Goal: Task Accomplishment & Management: Use online tool/utility

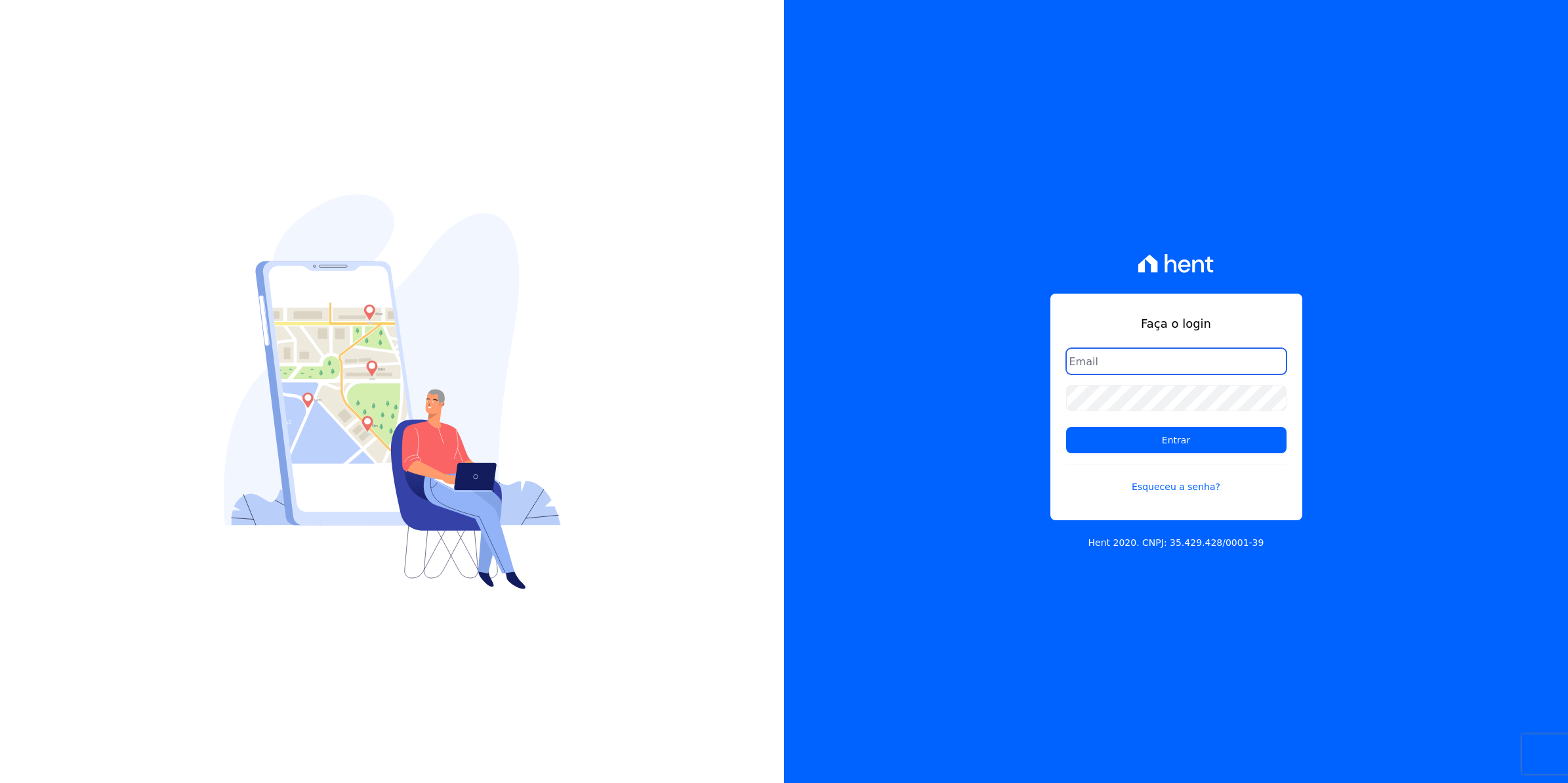
click at [1127, 358] on input "email" at bounding box center [1176, 361] width 220 height 26
type input "cobranca@munte.com.br"
click at [1066, 427] on input "Entrar" at bounding box center [1176, 440] width 220 height 26
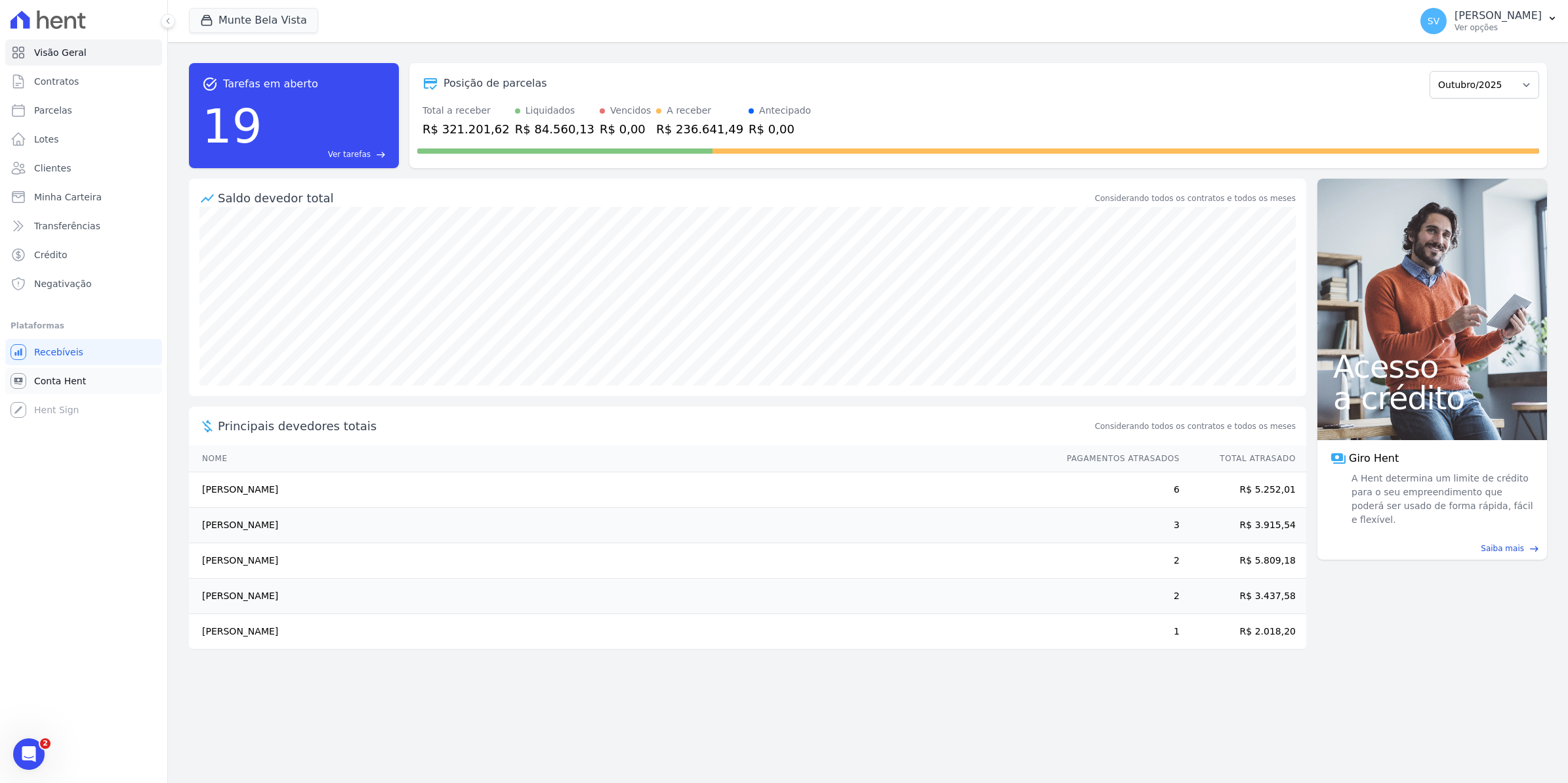
click at [53, 376] on span "Conta Hent" at bounding box center [60, 380] width 52 height 13
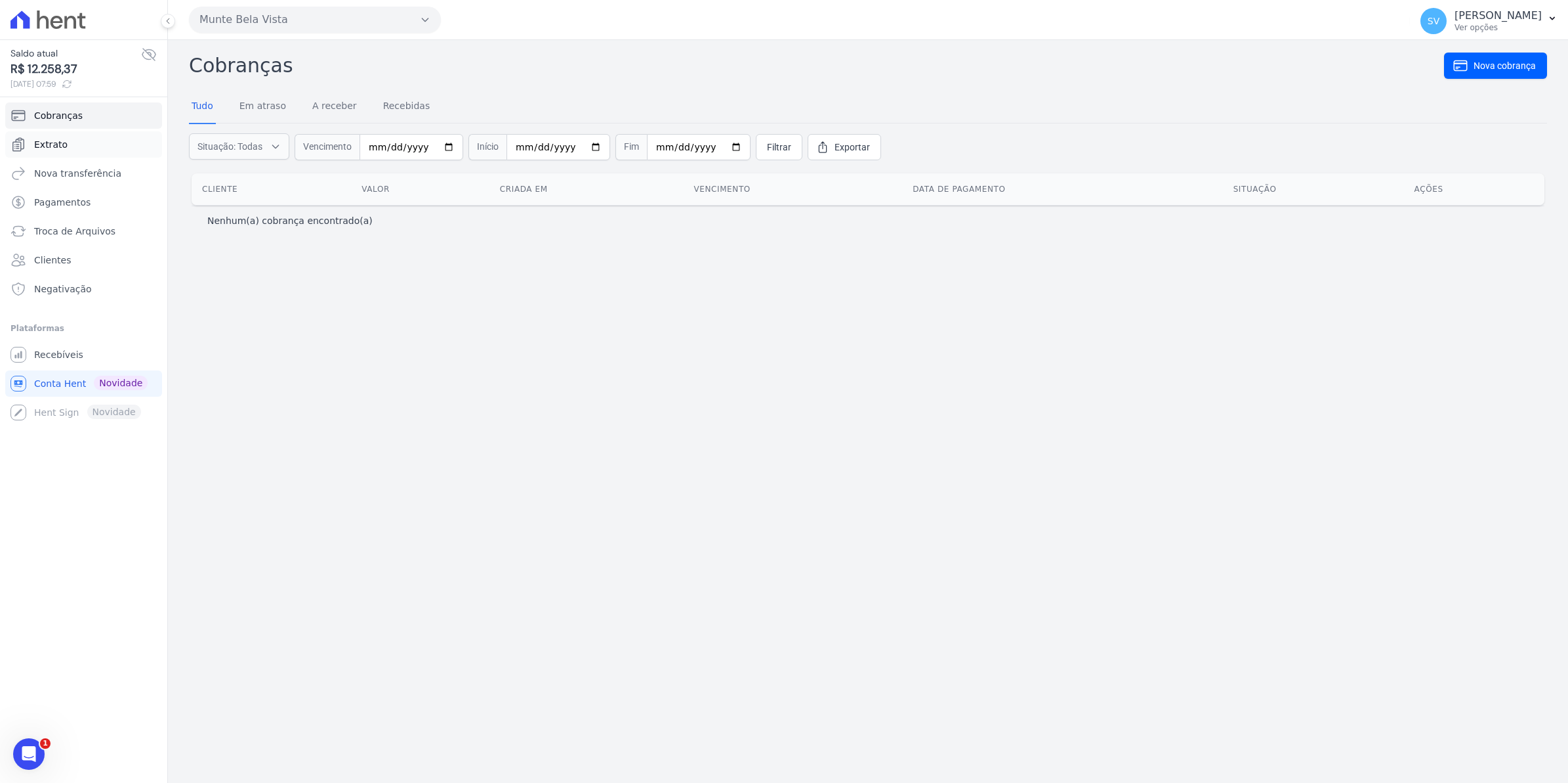
click at [50, 145] on span "Extrato" at bounding box center [51, 144] width 34 height 13
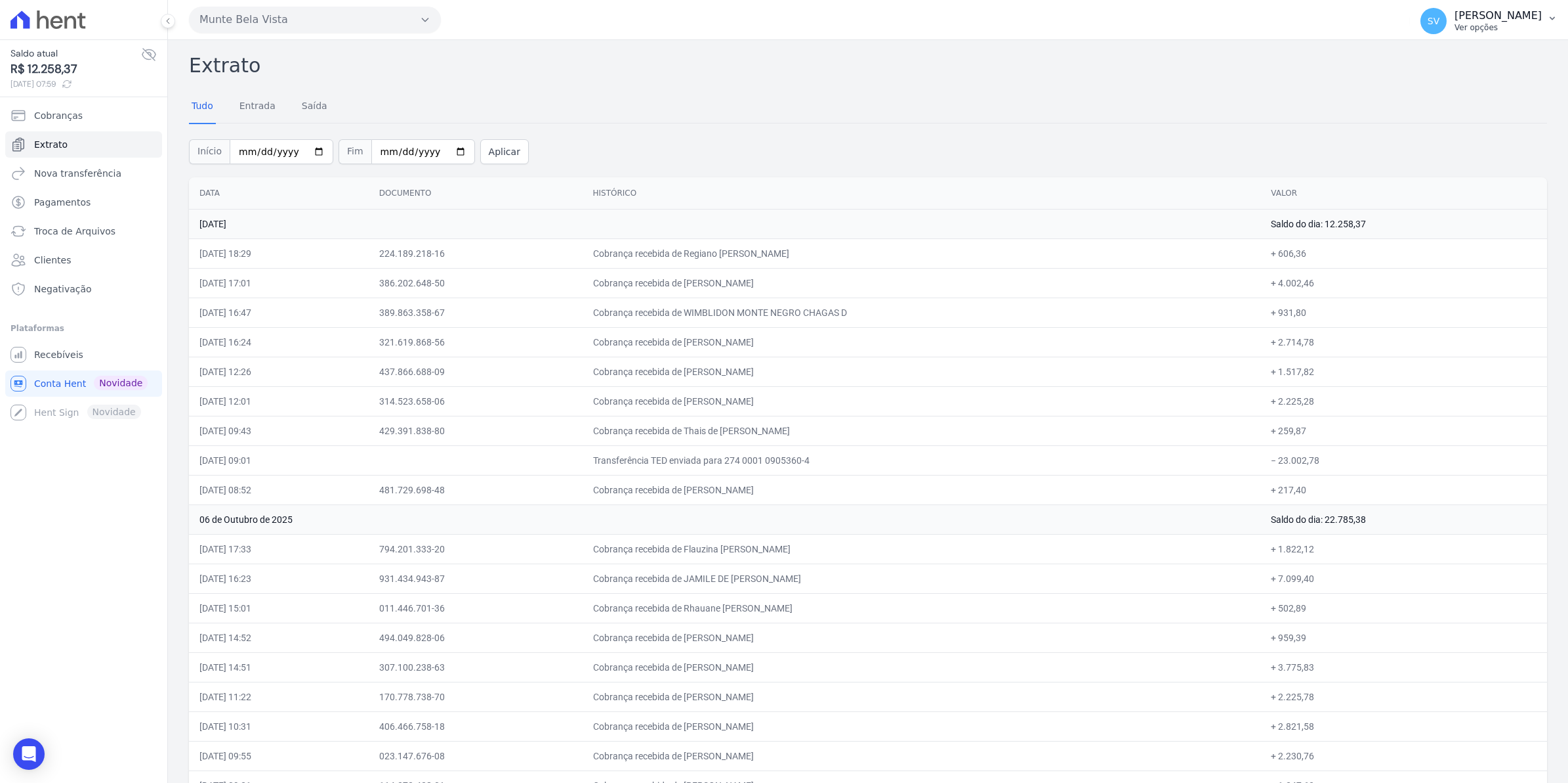
click at [1440, 25] on span "SV" at bounding box center [1434, 21] width 12 height 9
click at [33, 363] on link "Recebíveis" at bounding box center [83, 354] width 157 height 26
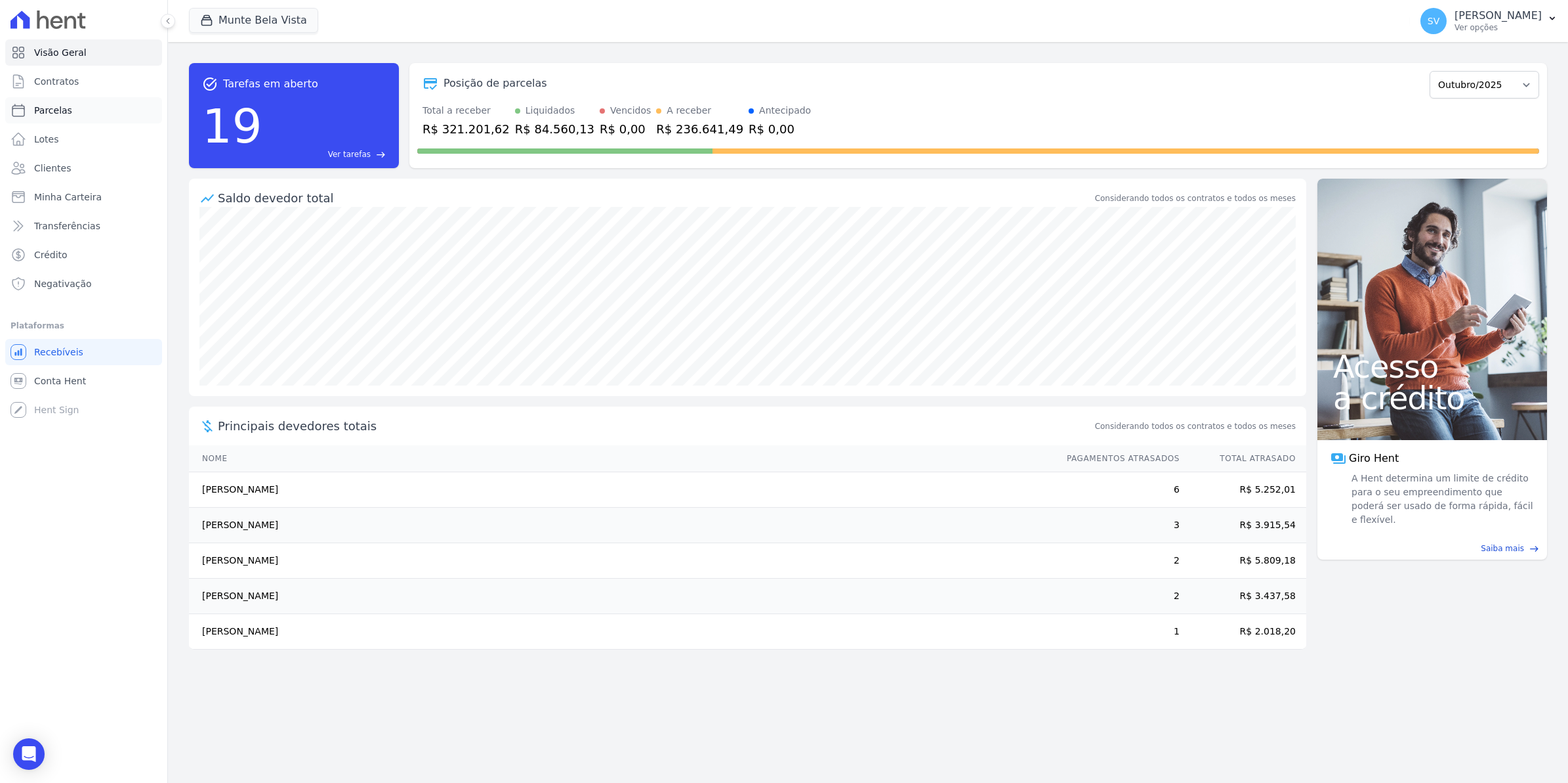
click at [48, 112] on span "Parcelas" at bounding box center [53, 110] width 38 height 13
select select
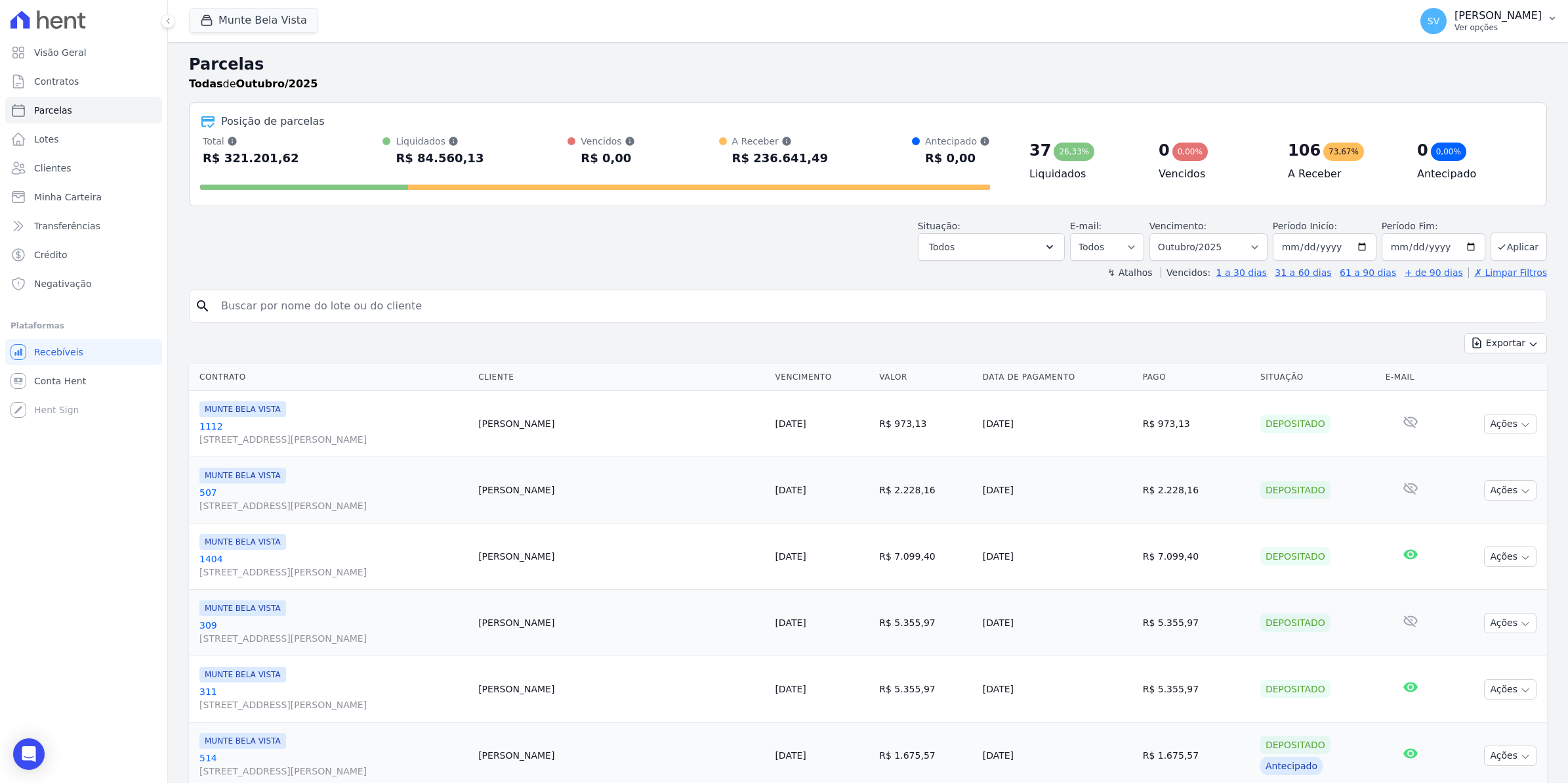
click at [1440, 18] on span "SV" at bounding box center [1434, 21] width 12 height 9
click at [1457, 147] on link "Exportar retornos" at bounding box center [1484, 145] width 168 height 24
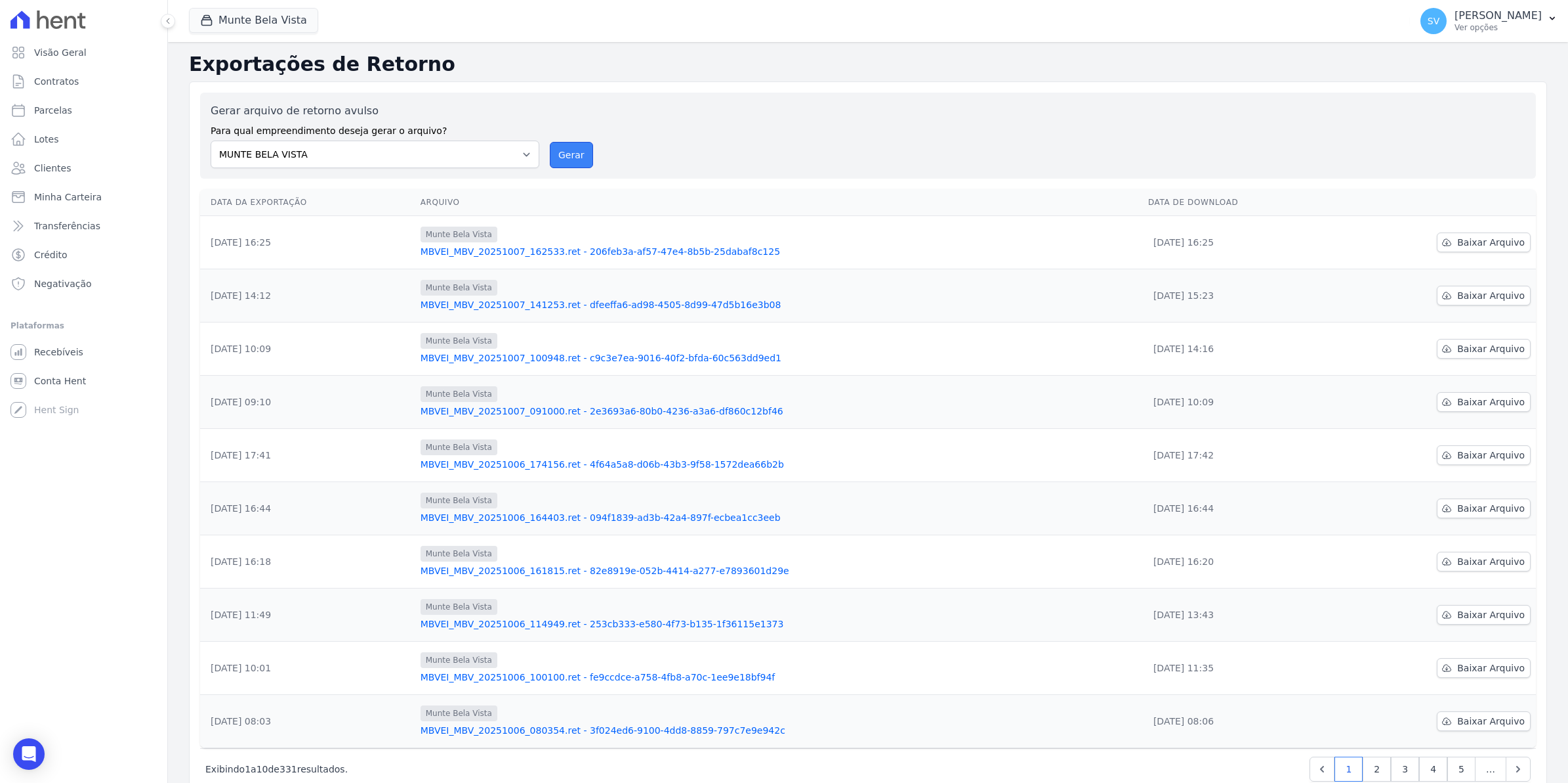
click at [575, 158] on button "Gerar" at bounding box center [572, 155] width 44 height 26
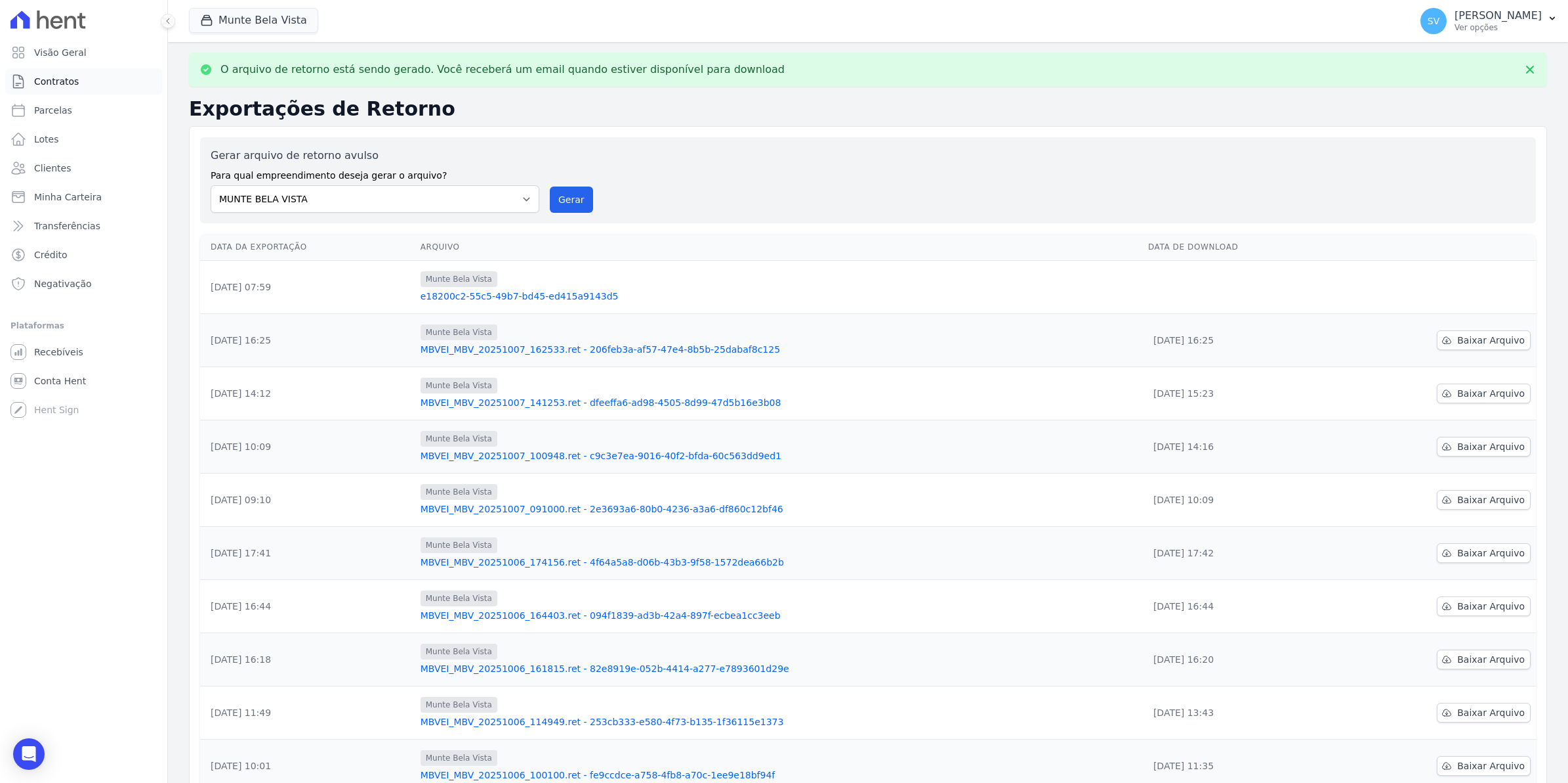
click at [50, 85] on span "Contratos" at bounding box center [56, 80] width 45 height 13
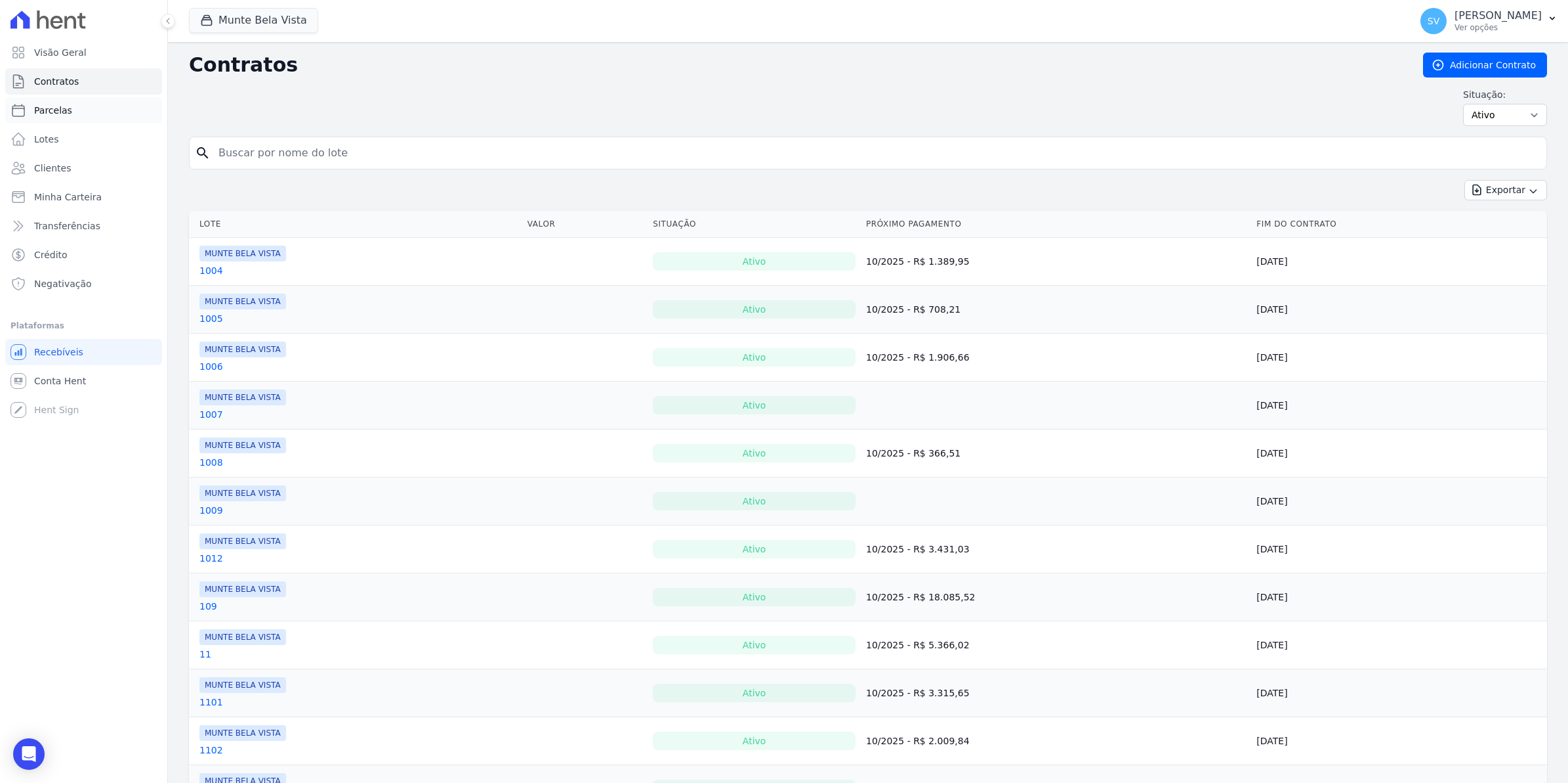
click at [47, 111] on span "Parcelas" at bounding box center [53, 110] width 38 height 13
select select
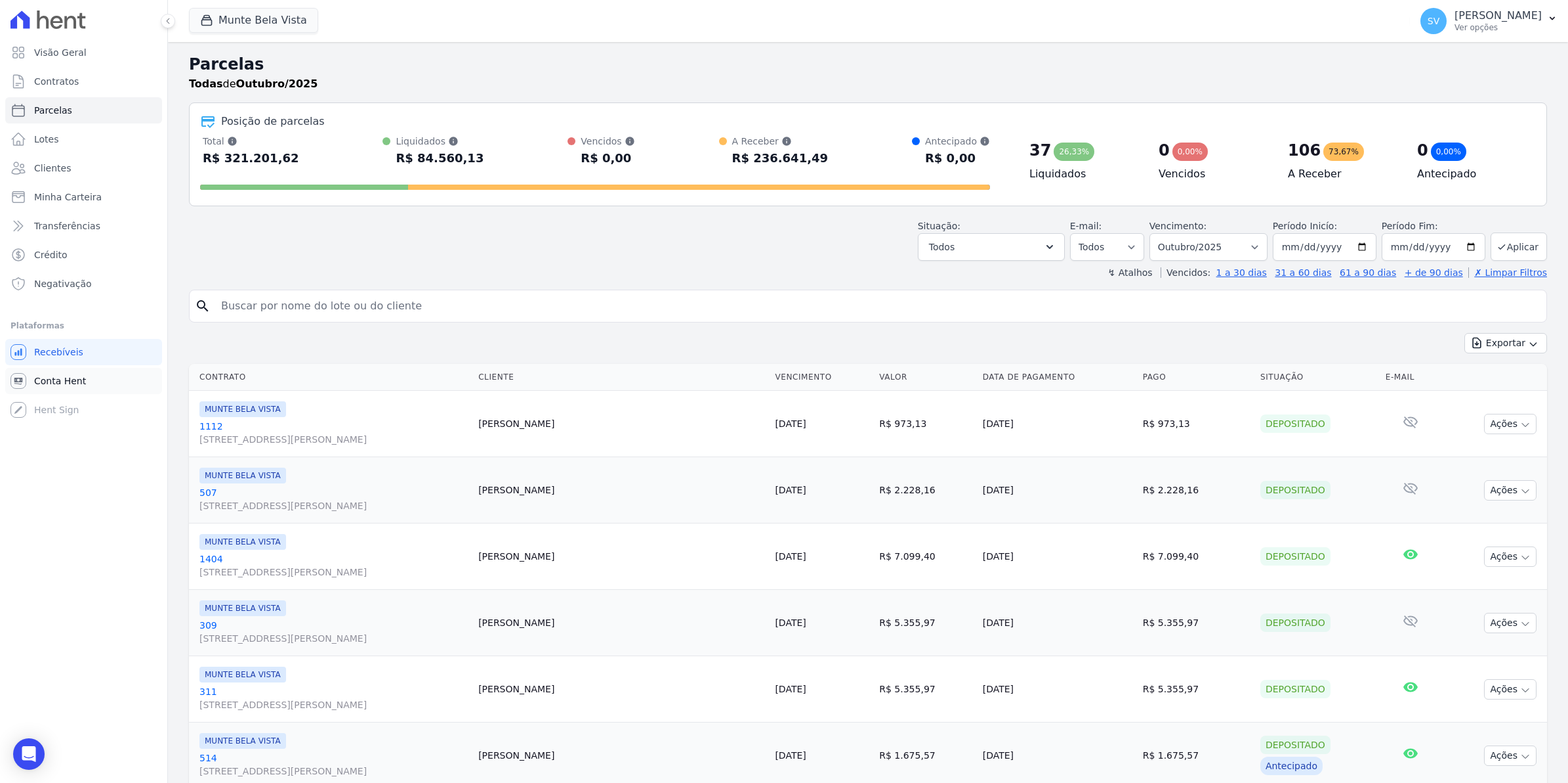
click at [40, 376] on span "Conta Hent" at bounding box center [60, 380] width 52 height 13
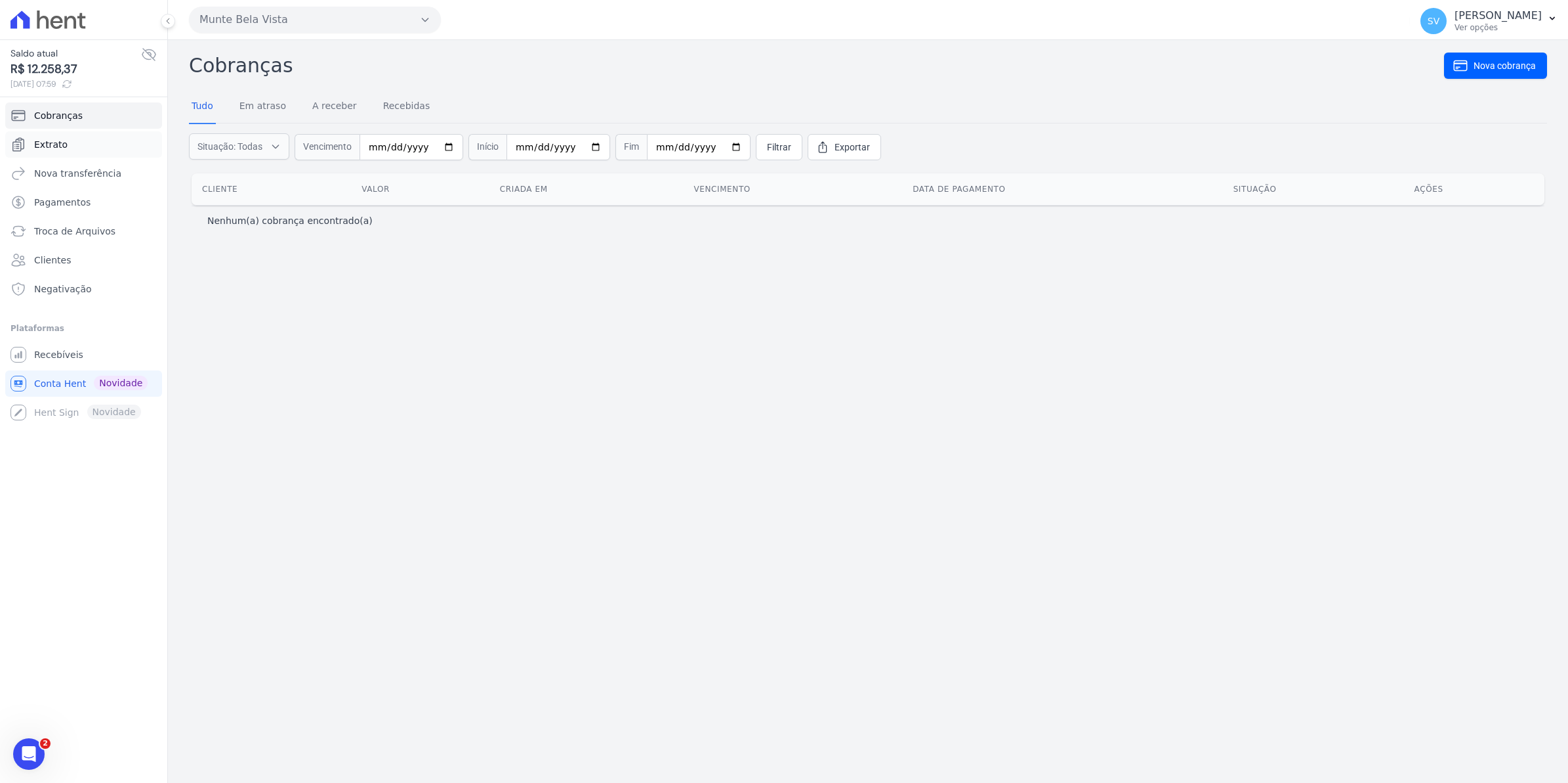
click at [52, 145] on span "Extrato" at bounding box center [51, 144] width 34 height 13
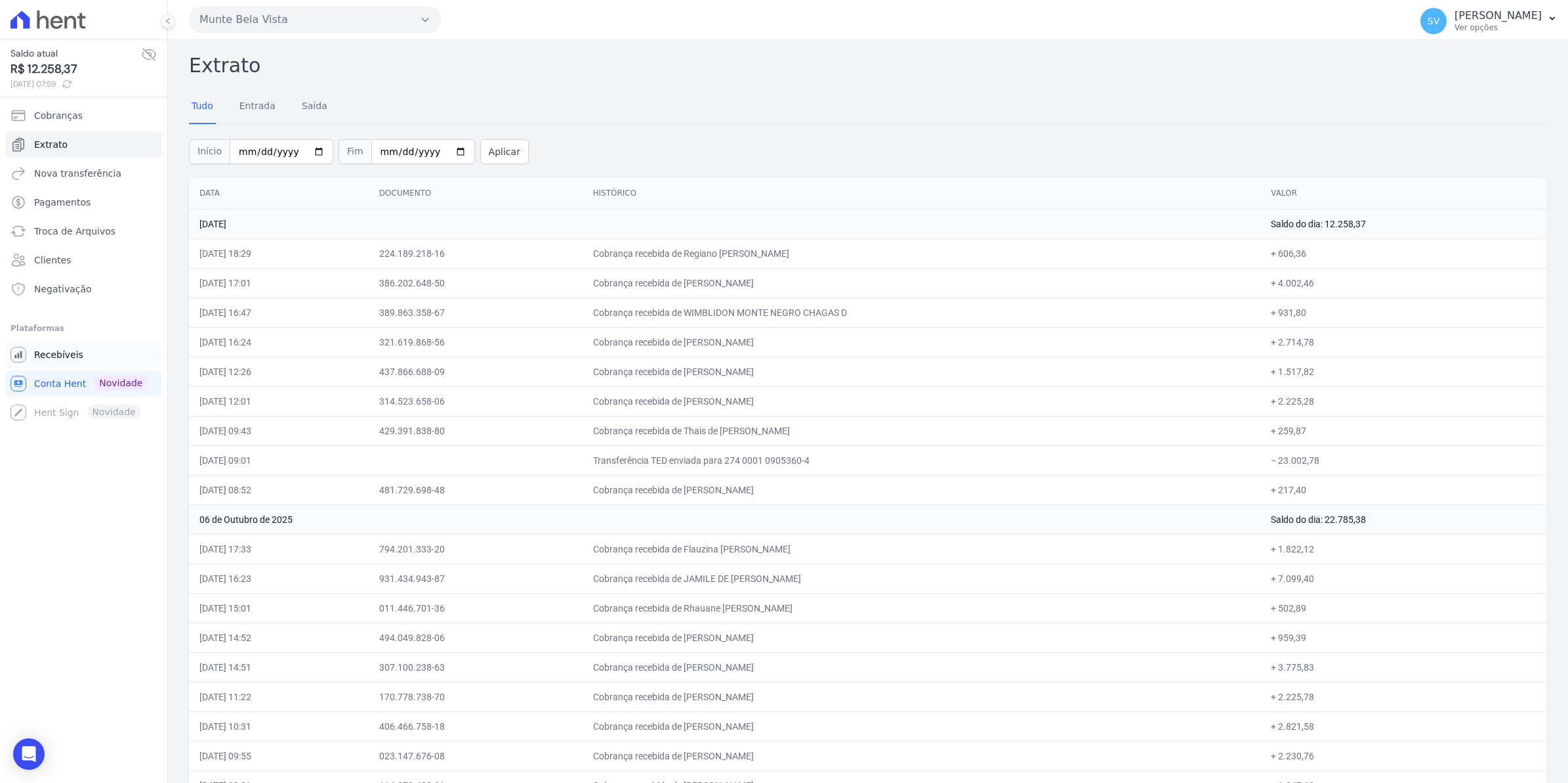
click at [40, 354] on span "Recebíveis" at bounding box center [59, 354] width 50 height 13
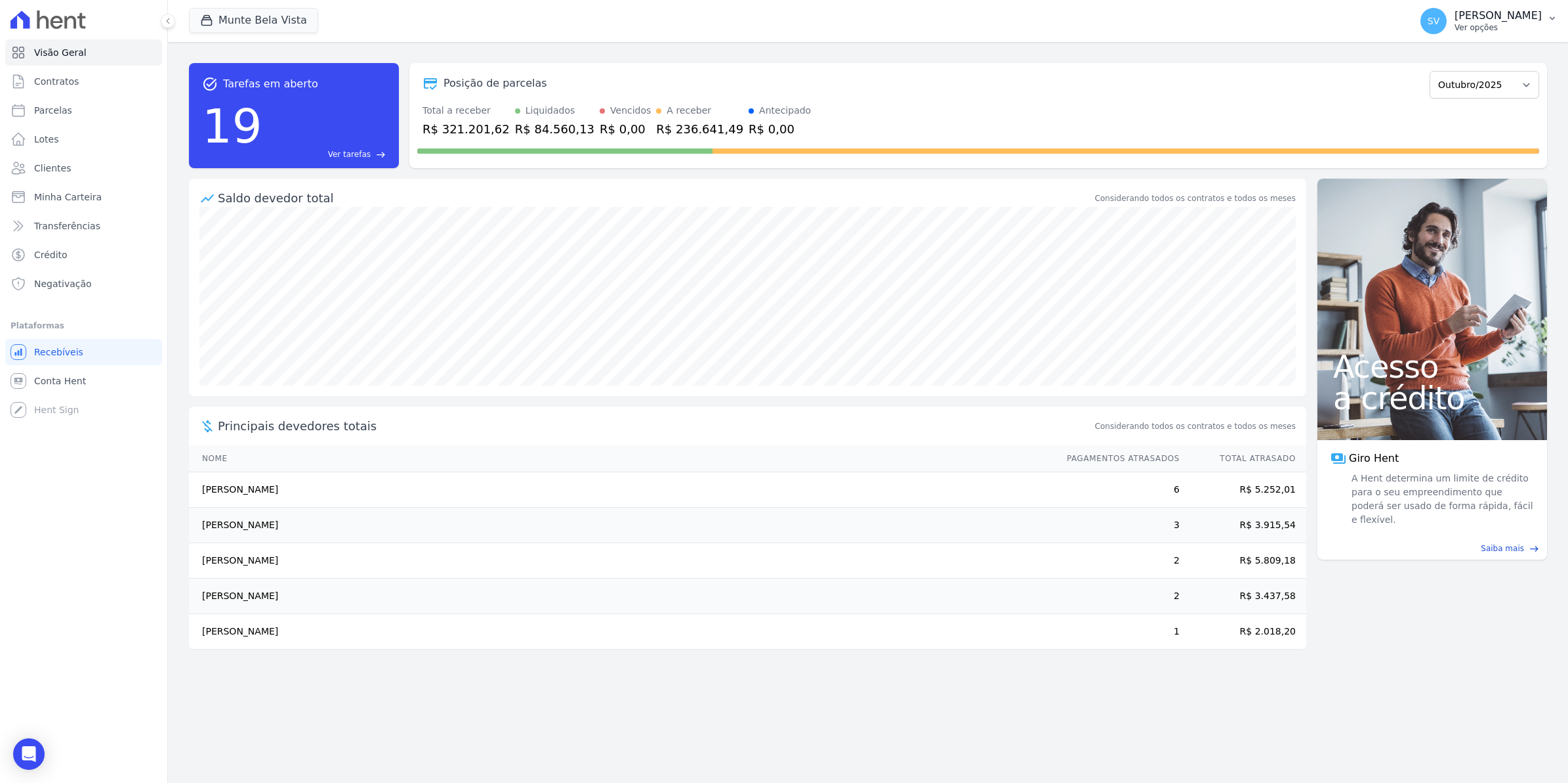
click at [1447, 27] on span "SV" at bounding box center [1434, 21] width 26 height 26
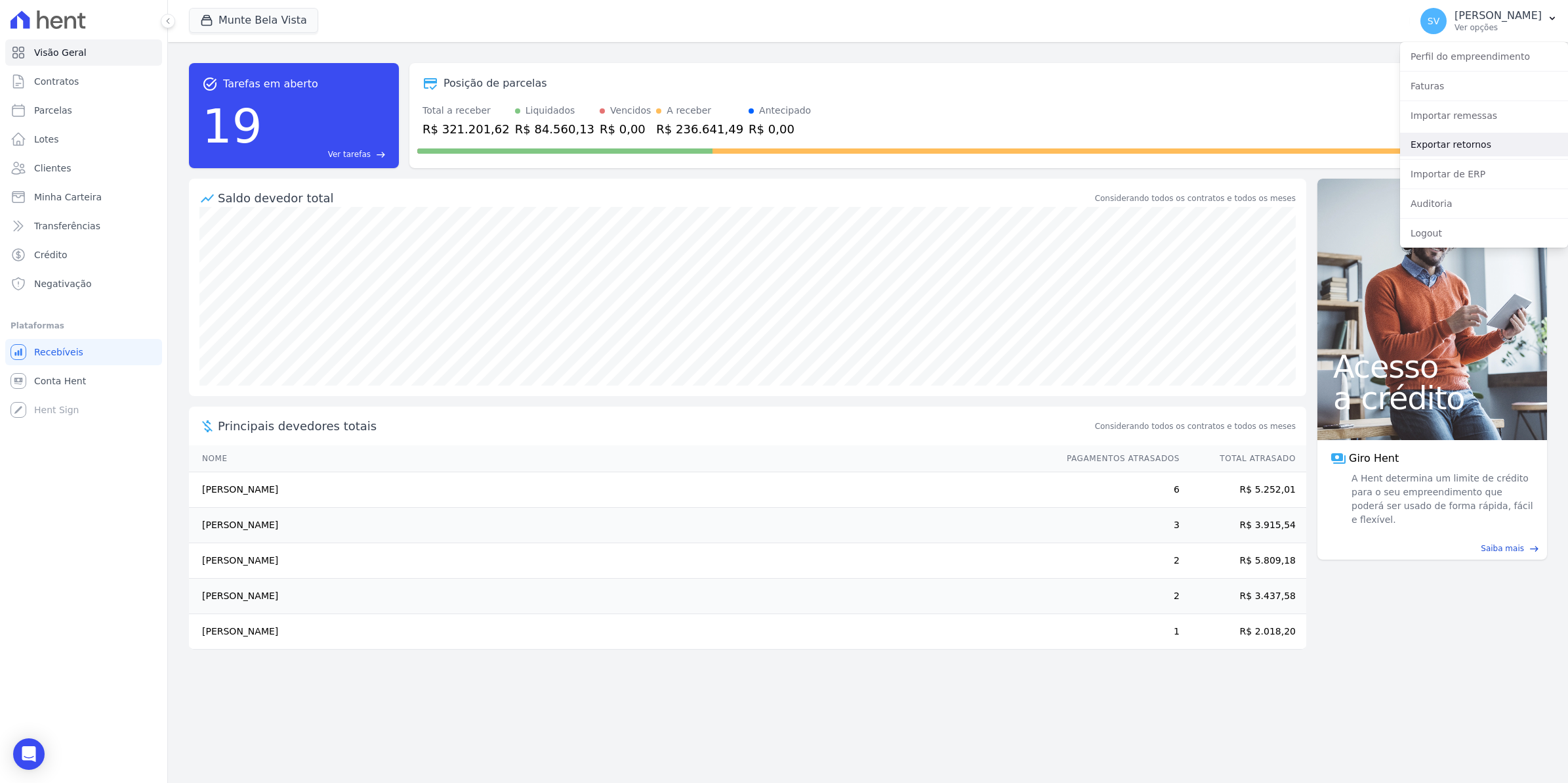
click at [1431, 149] on link "Exportar retornos" at bounding box center [1484, 145] width 168 height 24
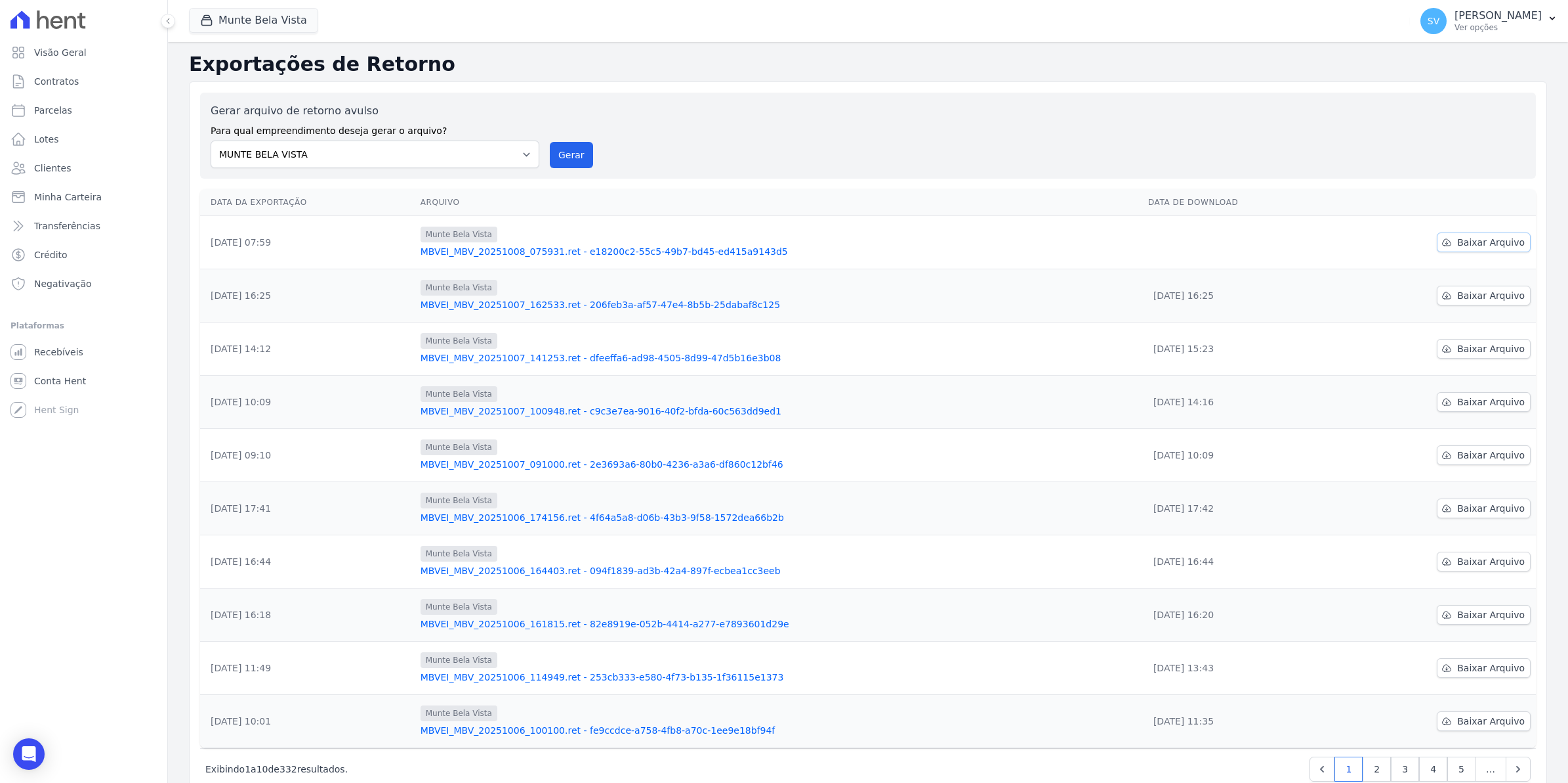
click at [1510, 249] on link "Baixar Arquivo" at bounding box center [1484, 242] width 94 height 20
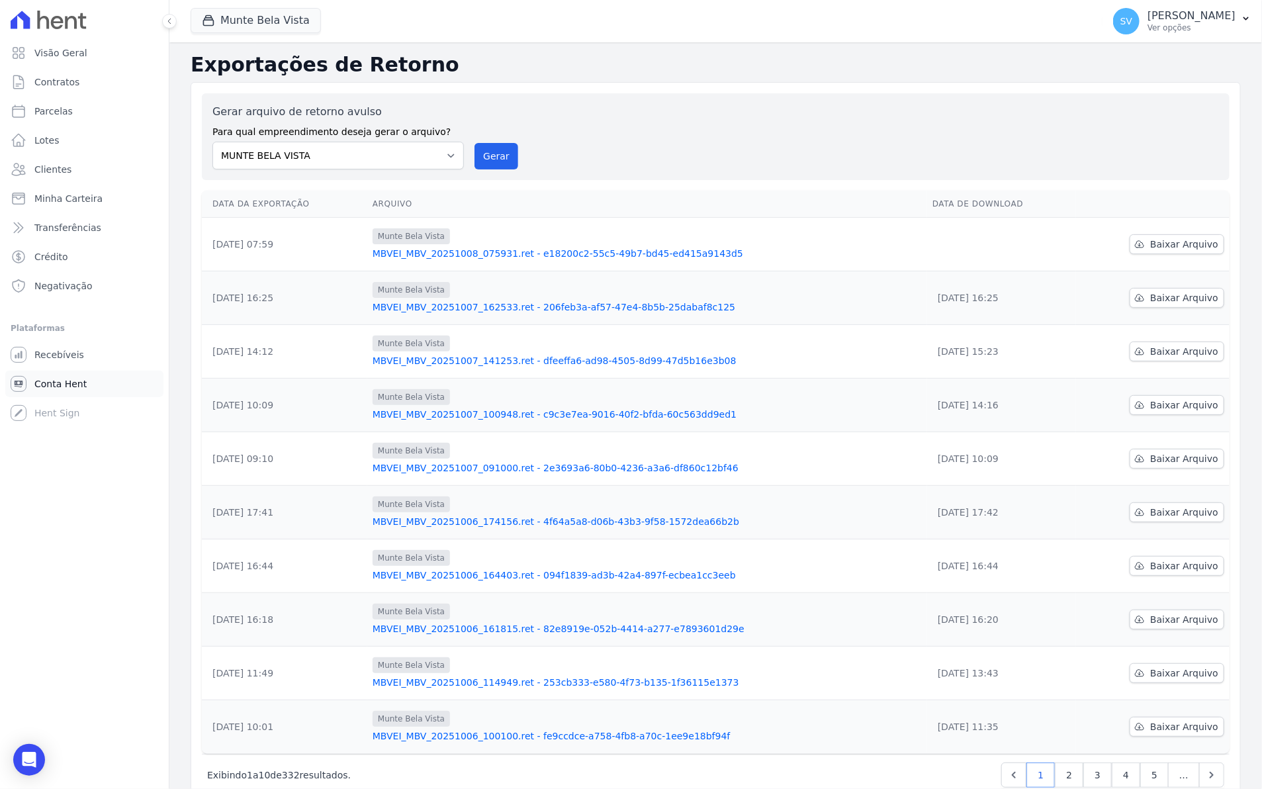
click at [54, 382] on span "Conta Hent" at bounding box center [60, 383] width 52 height 13
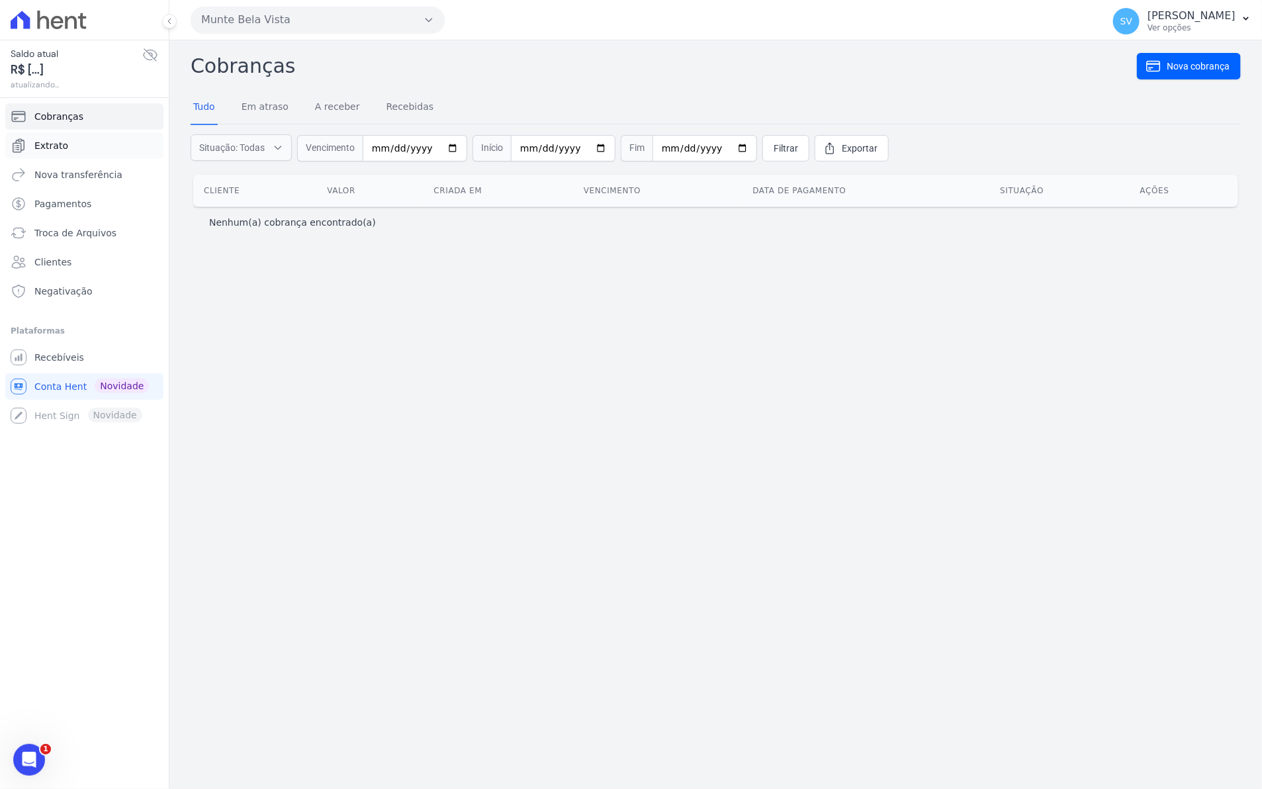
click at [47, 133] on link "Extrato" at bounding box center [84, 145] width 158 height 26
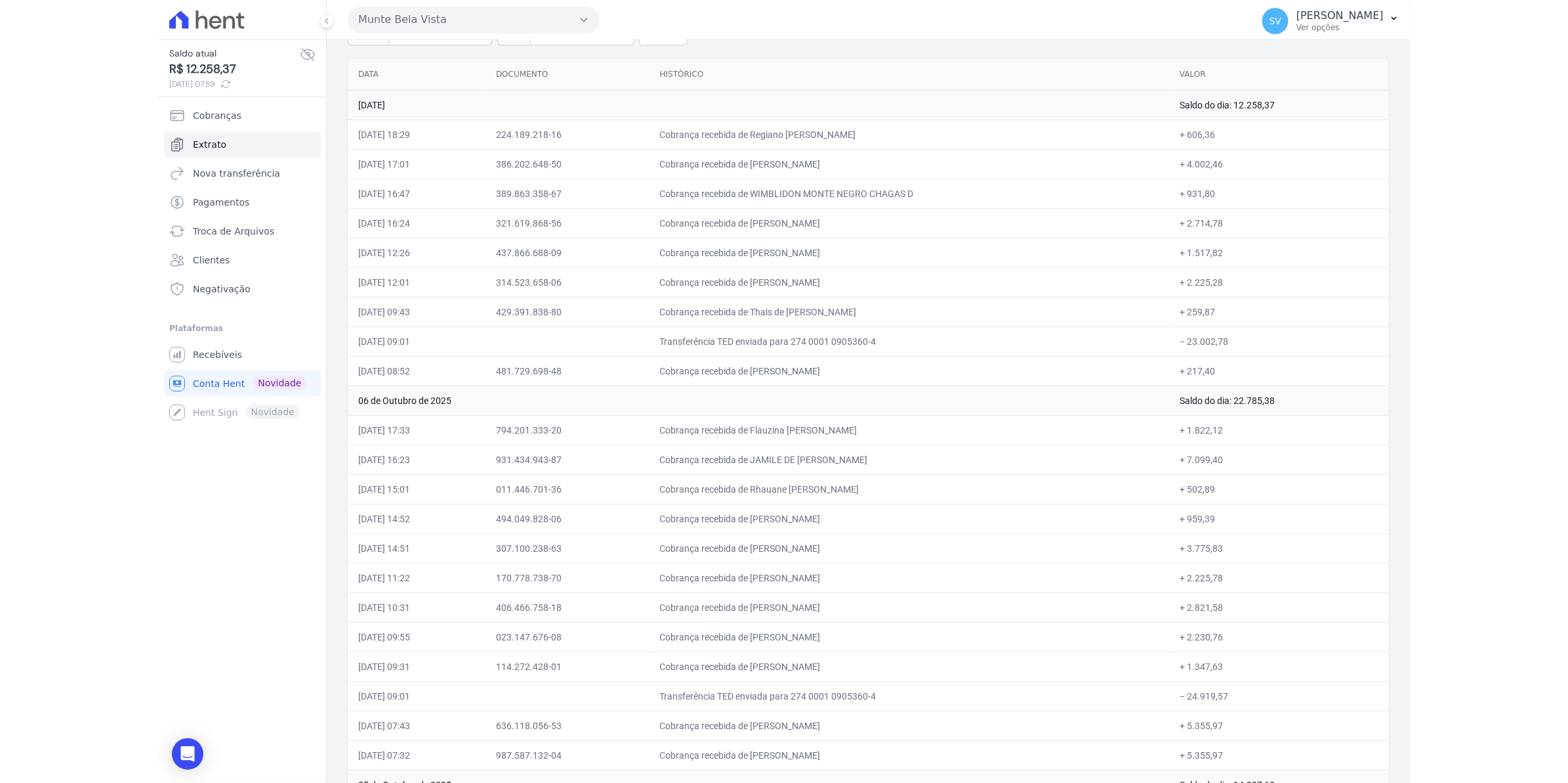
scroll to position [82, 0]
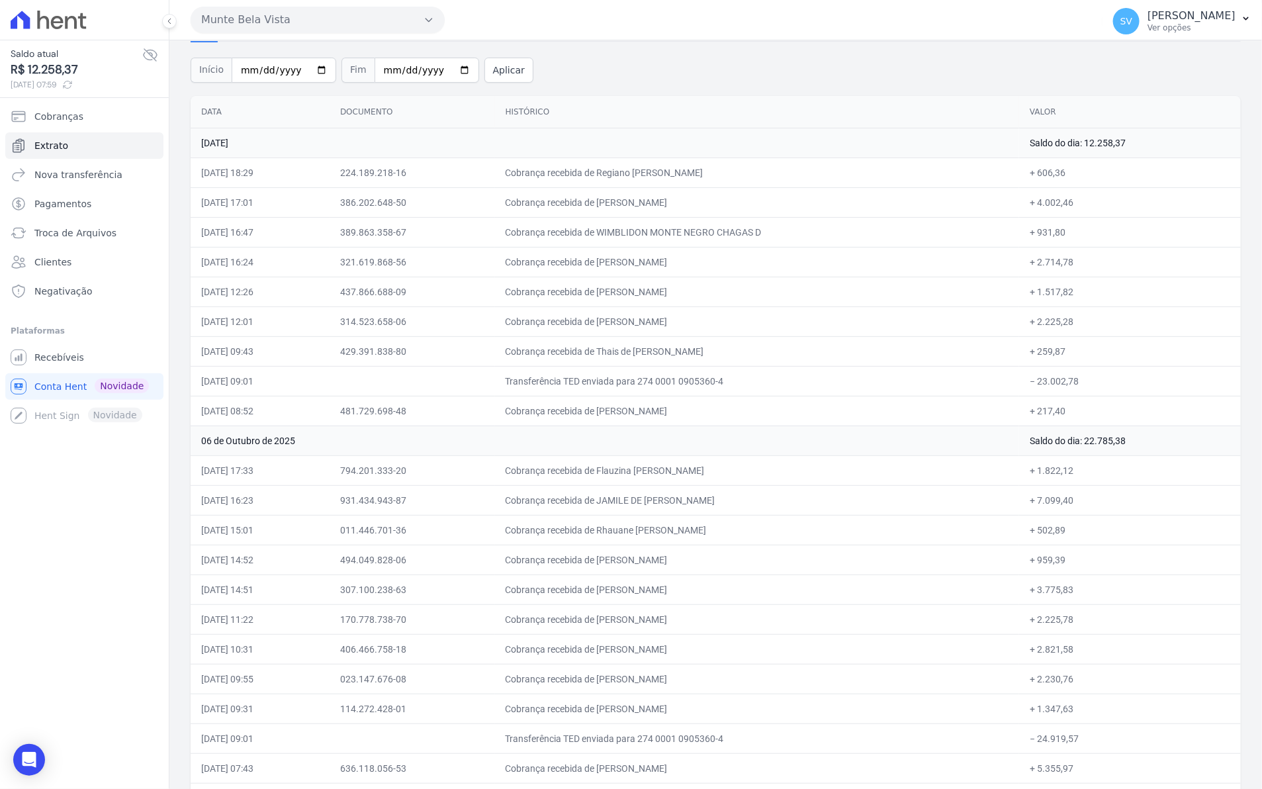
drag, startPoint x: 860, startPoint y: 175, endPoint x: 864, endPoint y: 136, distance: 39.2
click at [861, 174] on td "Cobrança recebida de Regiano [PERSON_NAME]" at bounding box center [757, 172] width 525 height 30
